Goal: Check status: Check status

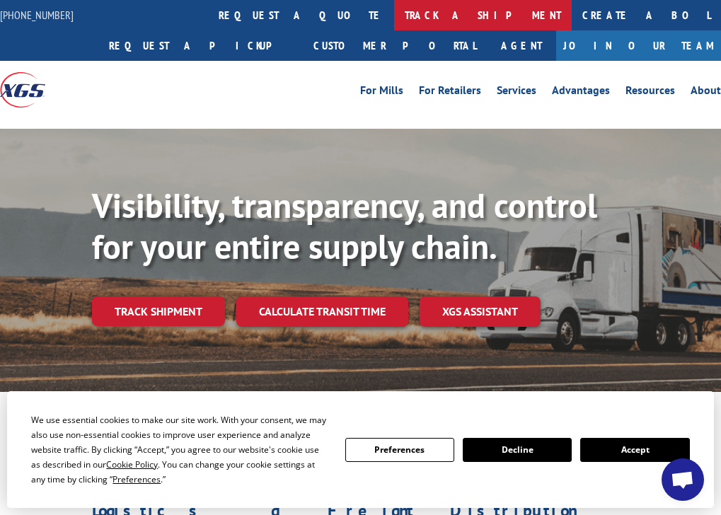
click at [394, 11] on link "track a shipment" at bounding box center [483, 15] width 178 height 30
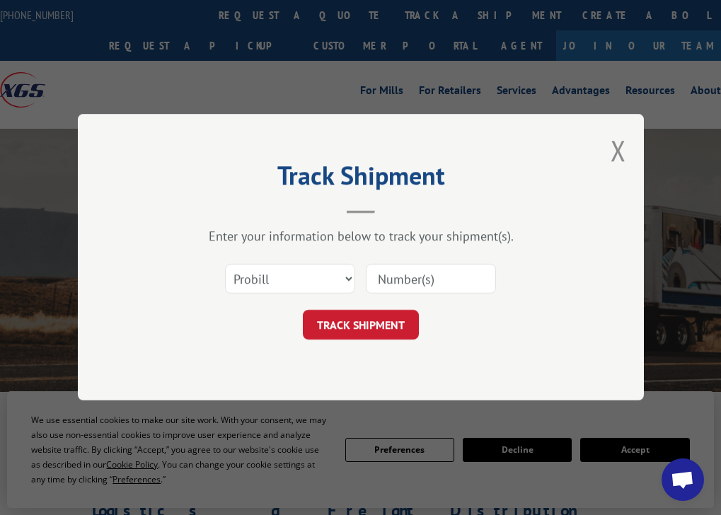
click at [410, 283] on input at bounding box center [431, 280] width 130 height 30
paste input "17235274BOL"
type input "17235274BOL"
click at [344, 280] on select "Select category... Probill BOL PO" at bounding box center [290, 280] width 130 height 30
click at [343, 281] on select "Select category... Probill BOL PO" at bounding box center [290, 280] width 130 height 30
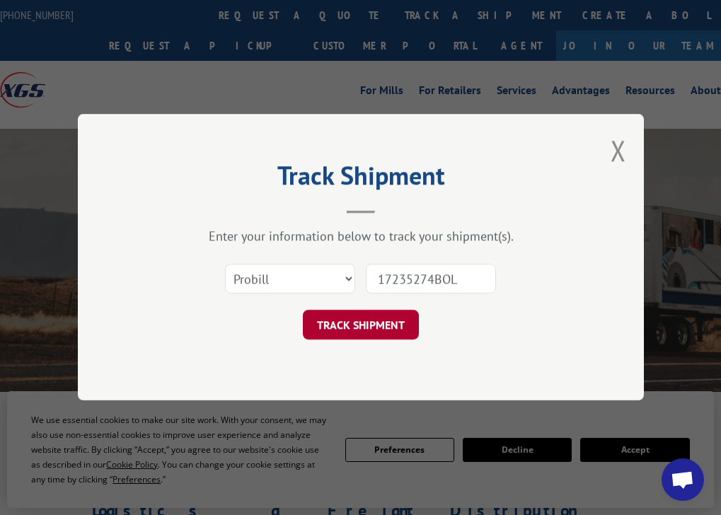
click at [377, 334] on button "TRACK SHIPMENT" at bounding box center [361, 326] width 116 height 30
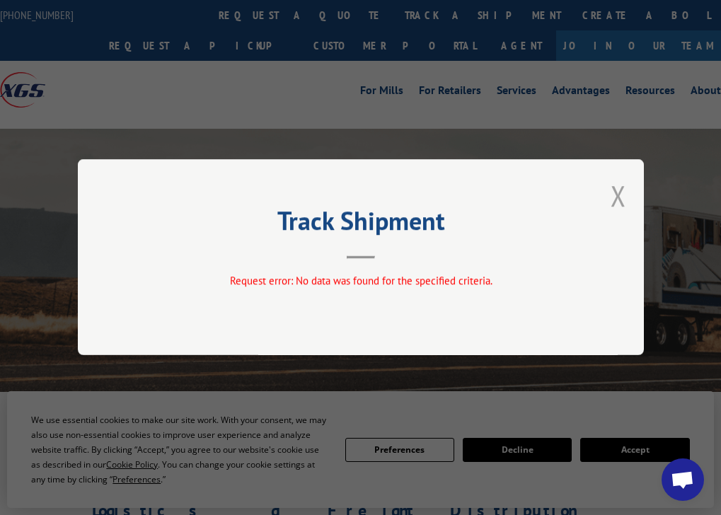
click at [611, 198] on button "Close modal" at bounding box center [619, 196] width 16 height 38
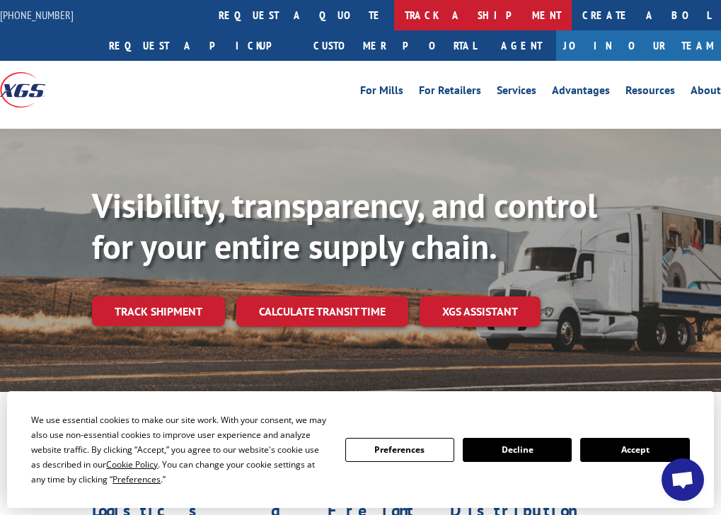
click at [394, 6] on link "track a shipment" at bounding box center [483, 15] width 178 height 30
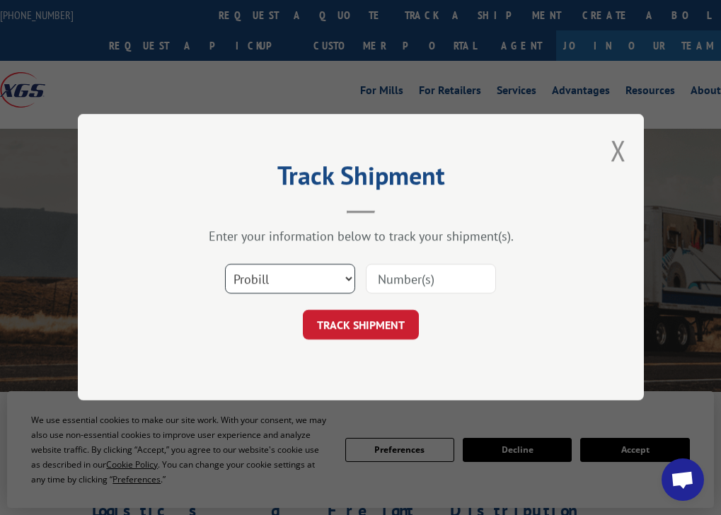
click at [350, 284] on select "Select category... Probill BOL PO" at bounding box center [290, 280] width 130 height 30
select select "bol"
click at [225, 265] on select "Select category... Probill BOL PO" at bounding box center [290, 280] width 130 height 30
click at [393, 282] on input at bounding box center [431, 280] width 130 height 30
paste input "17235274BOL"
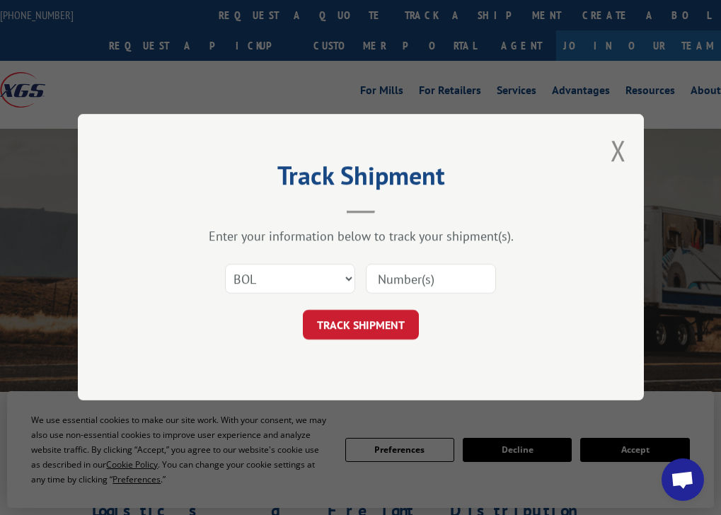
type input "17235274BOL"
click button "TRACK SHIPMENT" at bounding box center [361, 326] width 116 height 30
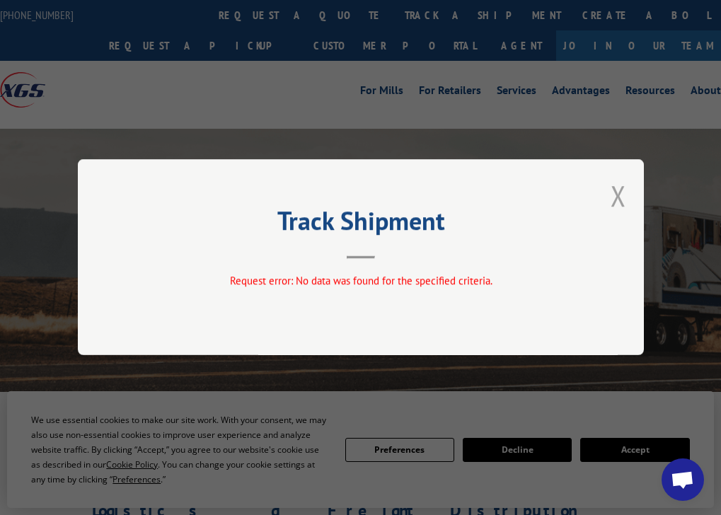
click at [619, 197] on button "Close modal" at bounding box center [619, 196] width 16 height 38
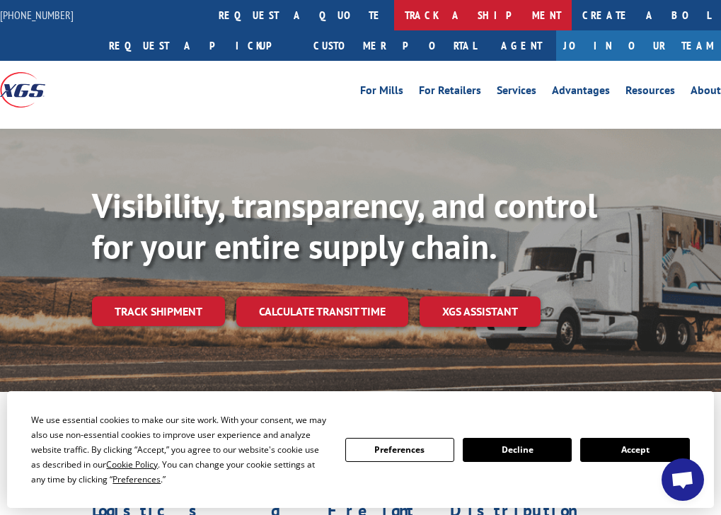
click at [394, 19] on link "track a shipment" at bounding box center [483, 15] width 178 height 30
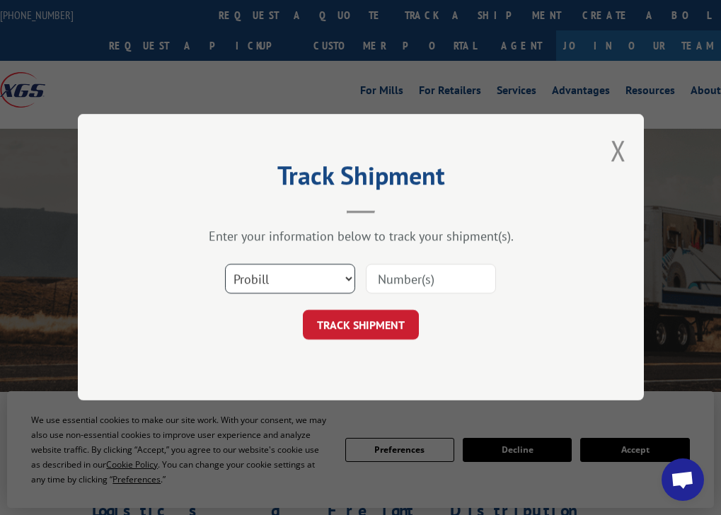
click at [307, 282] on select "Select category... Probill BOL PO" at bounding box center [290, 280] width 130 height 30
select select "po"
click at [225, 265] on select "Select category... Probill BOL PO" at bounding box center [290, 280] width 130 height 30
click at [402, 281] on input at bounding box center [431, 280] width 130 height 30
paste input "17235274BOL"
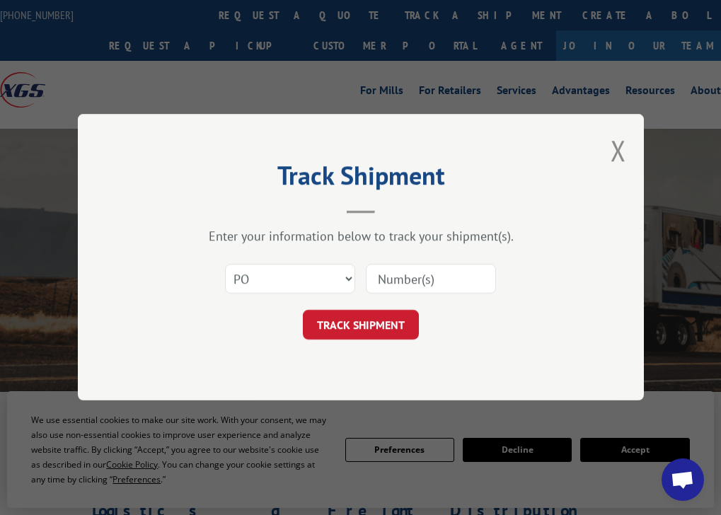
type input "17235274BOL"
click button "TRACK SHIPMENT" at bounding box center [361, 326] width 116 height 30
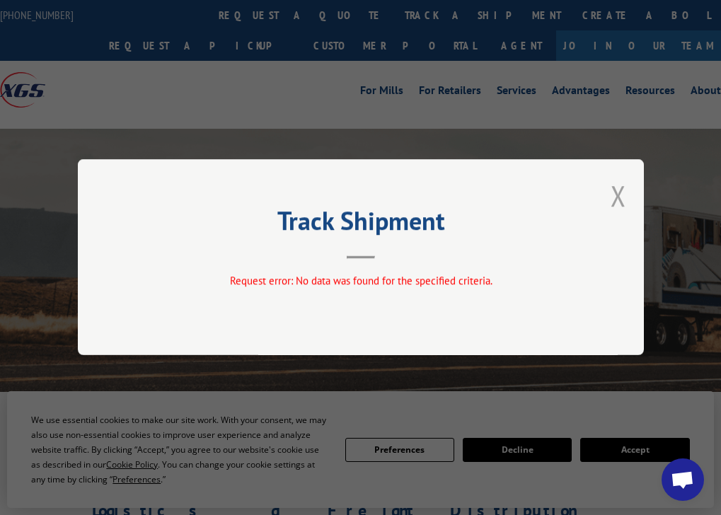
click at [620, 191] on button "Close modal" at bounding box center [619, 196] width 16 height 38
